Goal: Transaction & Acquisition: Purchase product/service

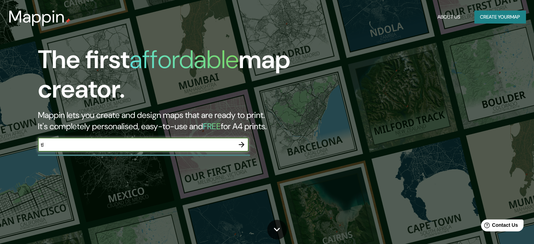
type input "t"
click at [242, 139] on button "button" at bounding box center [241, 145] width 14 height 14
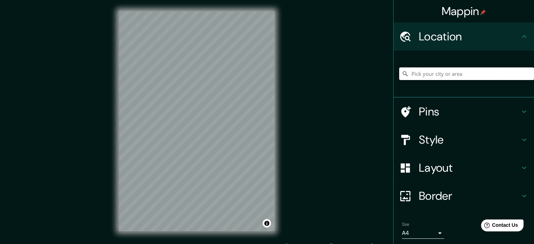
click at [413, 72] on input "Pick your city or area" at bounding box center [466, 73] width 135 height 13
type input "Tlaxcala [PERSON_NAME], [GEOGRAPHIC_DATA], [GEOGRAPHIC_DATA]"
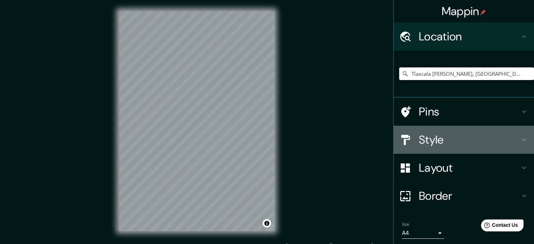
click at [433, 139] on h4 "Style" at bounding box center [469, 140] width 101 height 14
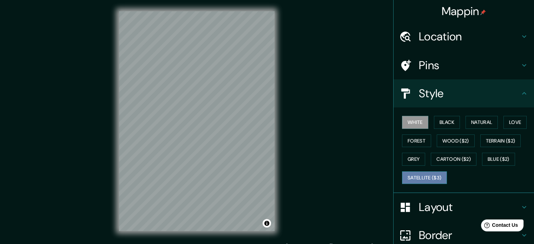
click at [418, 179] on button "Satellite ($3)" at bounding box center [424, 177] width 45 height 13
click at [277, 205] on div "© Mapbox © OpenStreetMap Improve this map © Maxar" at bounding box center [197, 121] width 178 height 242
click at [284, 115] on div "© Mapbox © OpenStreetMap Improve this map © Maxar" at bounding box center [197, 121] width 178 height 242
click at [291, 98] on div "Mappin Location [GEOGRAPHIC_DATA][PERSON_NAME], [GEOGRAPHIC_DATA], [GEOGRAPHIC_…" at bounding box center [267, 126] width 534 height 253
click at [200, 0] on html "Mappin Location [GEOGRAPHIC_DATA][PERSON_NAME], [GEOGRAPHIC_DATA], [GEOGRAPHIC_…" at bounding box center [267, 122] width 534 height 244
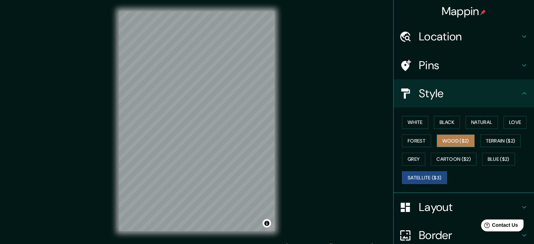
click at [457, 135] on button "Wood ($2)" at bounding box center [456, 140] width 38 height 13
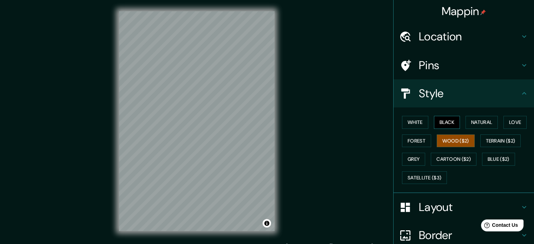
click at [436, 125] on button "Black" at bounding box center [447, 122] width 26 height 13
click at [508, 121] on button "Love" at bounding box center [514, 122] width 23 height 13
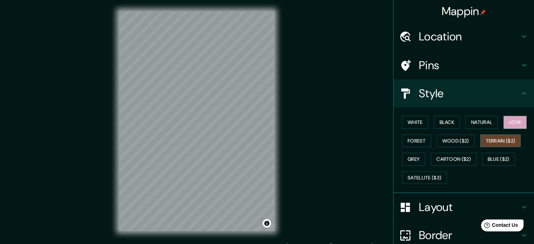
click at [495, 139] on button "Terrain ($2)" at bounding box center [500, 140] width 41 height 13
click at [487, 161] on button "Blue ($2)" at bounding box center [498, 159] width 33 height 13
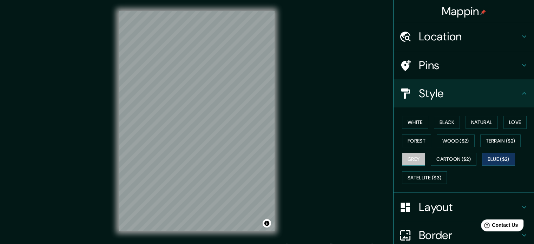
click at [417, 155] on button "Grey" at bounding box center [413, 159] width 23 height 13
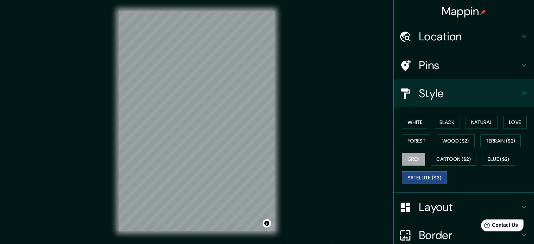
click at [417, 179] on button "Satellite ($3)" at bounding box center [424, 177] width 45 height 13
click at [417, 124] on button "White" at bounding box center [415, 122] width 26 height 13
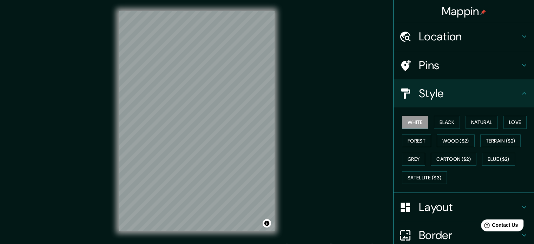
click at [414, 133] on div "White Black Natural Love Forest Wood ($2) Terrain ($2) Grey Cartoon ($2) Blue (…" at bounding box center [466, 150] width 135 height 74
click at [414, 136] on button "Forest" at bounding box center [416, 140] width 29 height 13
click at [406, 153] on button "Grey" at bounding box center [413, 159] width 23 height 13
click at [414, 188] on div "White Black Natural Love Forest Wood ($2) Terrain ($2) Grey Cartoon ($2) Blue (…" at bounding box center [463, 150] width 140 height 86
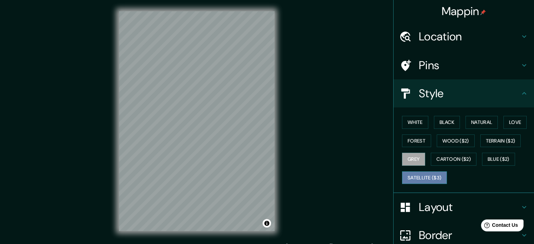
click at [420, 178] on button "Satellite ($3)" at bounding box center [424, 177] width 45 height 13
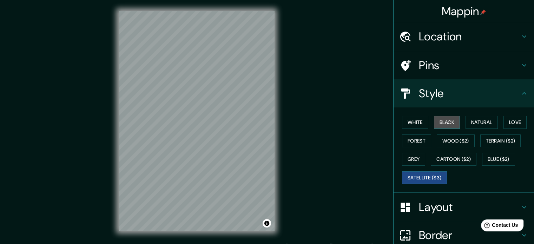
click at [451, 123] on button "Black" at bounding box center [447, 122] width 26 height 13
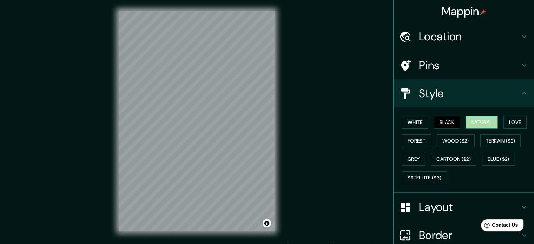
click at [472, 120] on button "Natural" at bounding box center [481, 122] width 32 height 13
click at [452, 141] on button "Wood ($2)" at bounding box center [456, 140] width 38 height 13
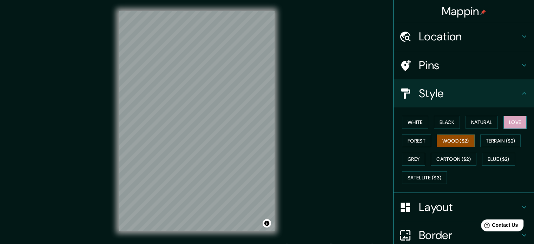
click at [505, 126] on button "Love" at bounding box center [514, 122] width 23 height 13
click at [491, 142] on button "Terrain ($2)" at bounding box center [500, 140] width 41 height 13
